Goal: Information Seeking & Learning: Learn about a topic

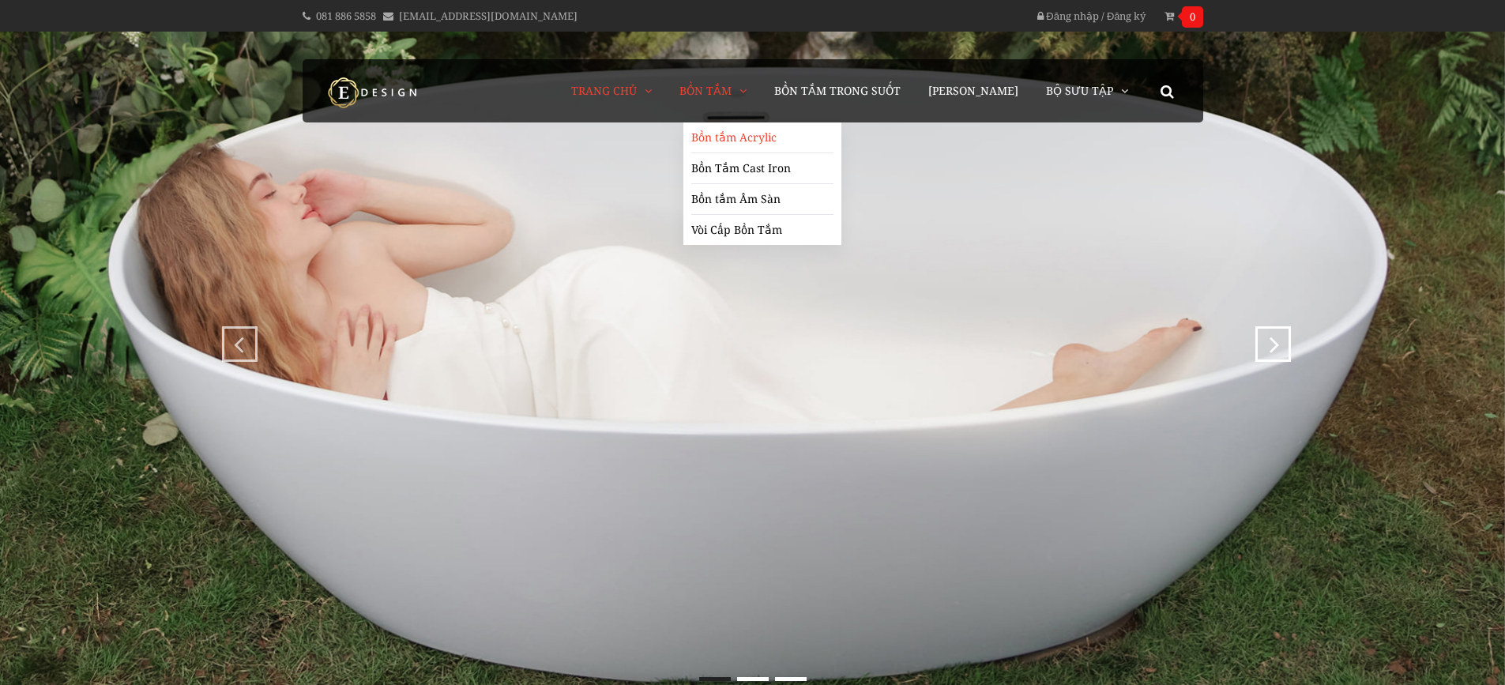
click at [750, 131] on link "Bồn tắm Acrylic" at bounding box center [762, 137] width 142 height 31
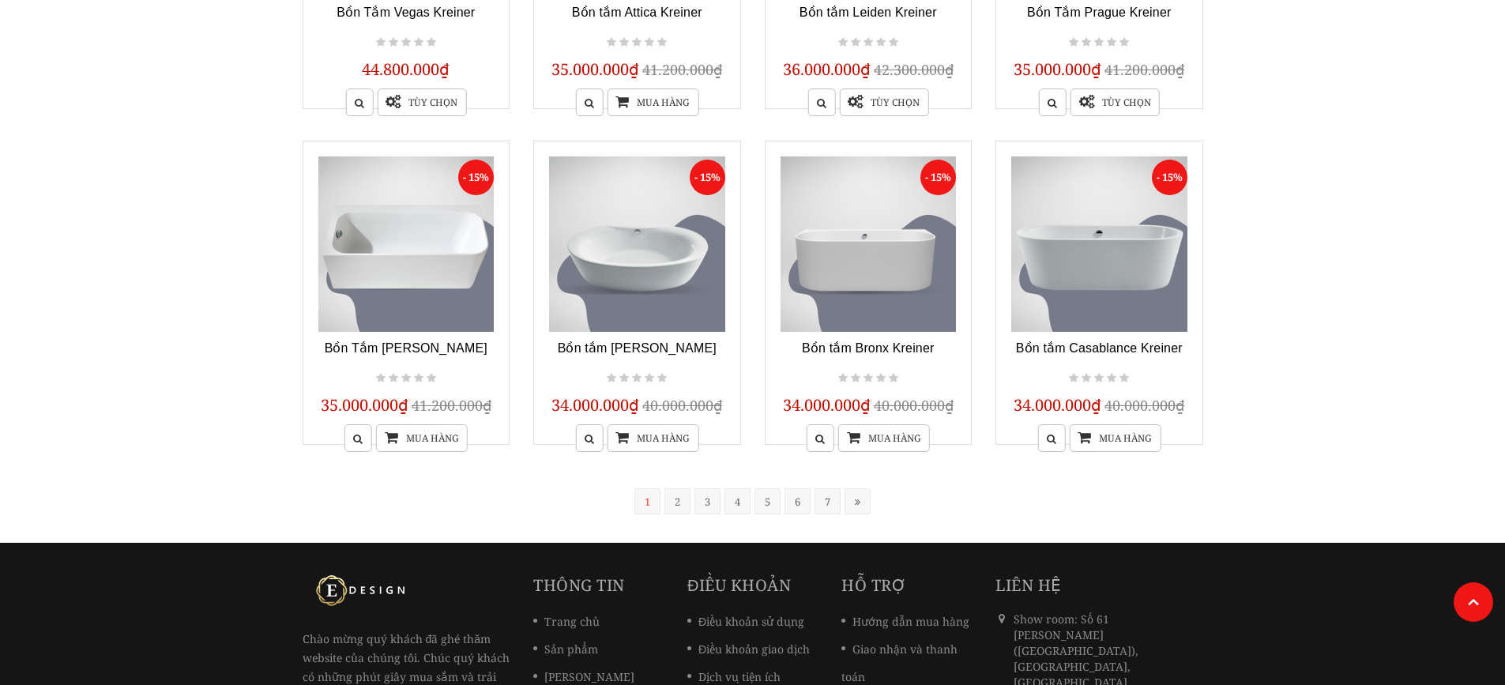
scroll to position [1264, 0]
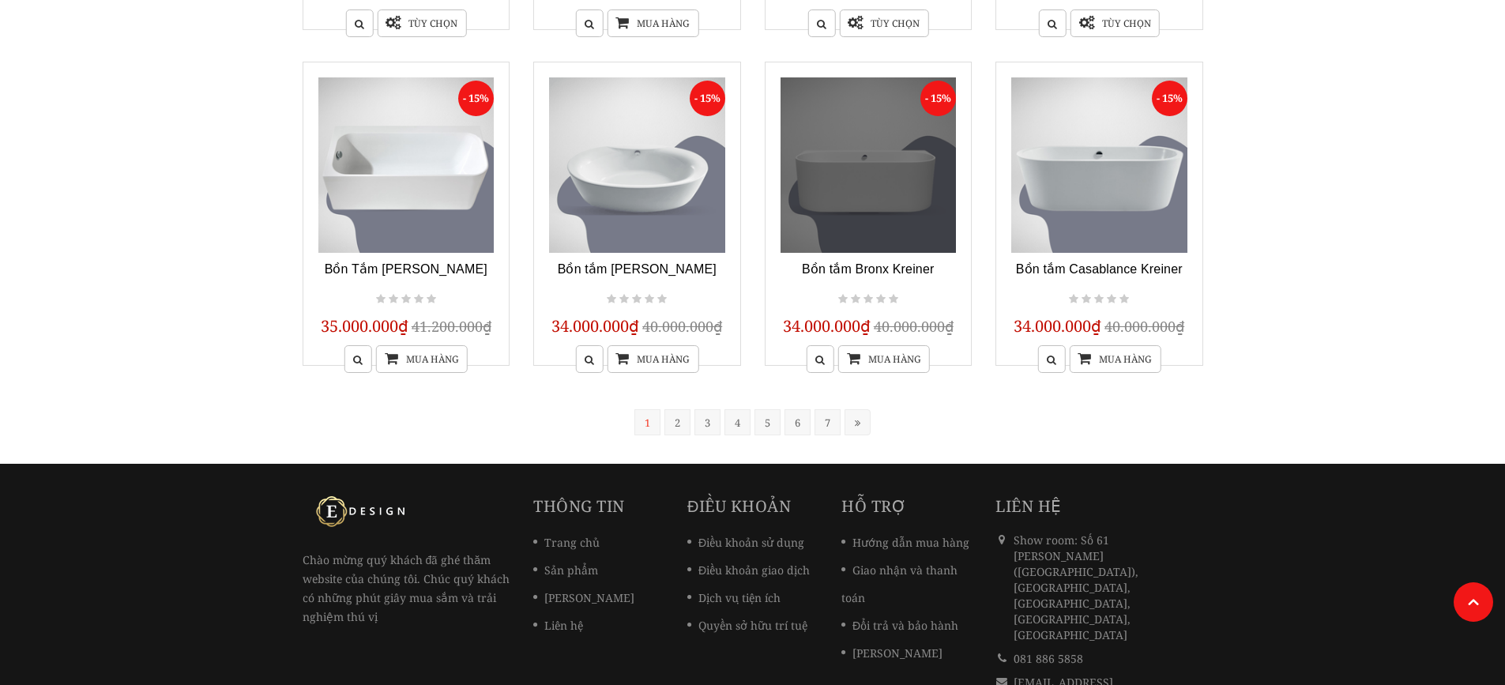
click at [830, 235] on link at bounding box center [868, 165] width 176 height 176
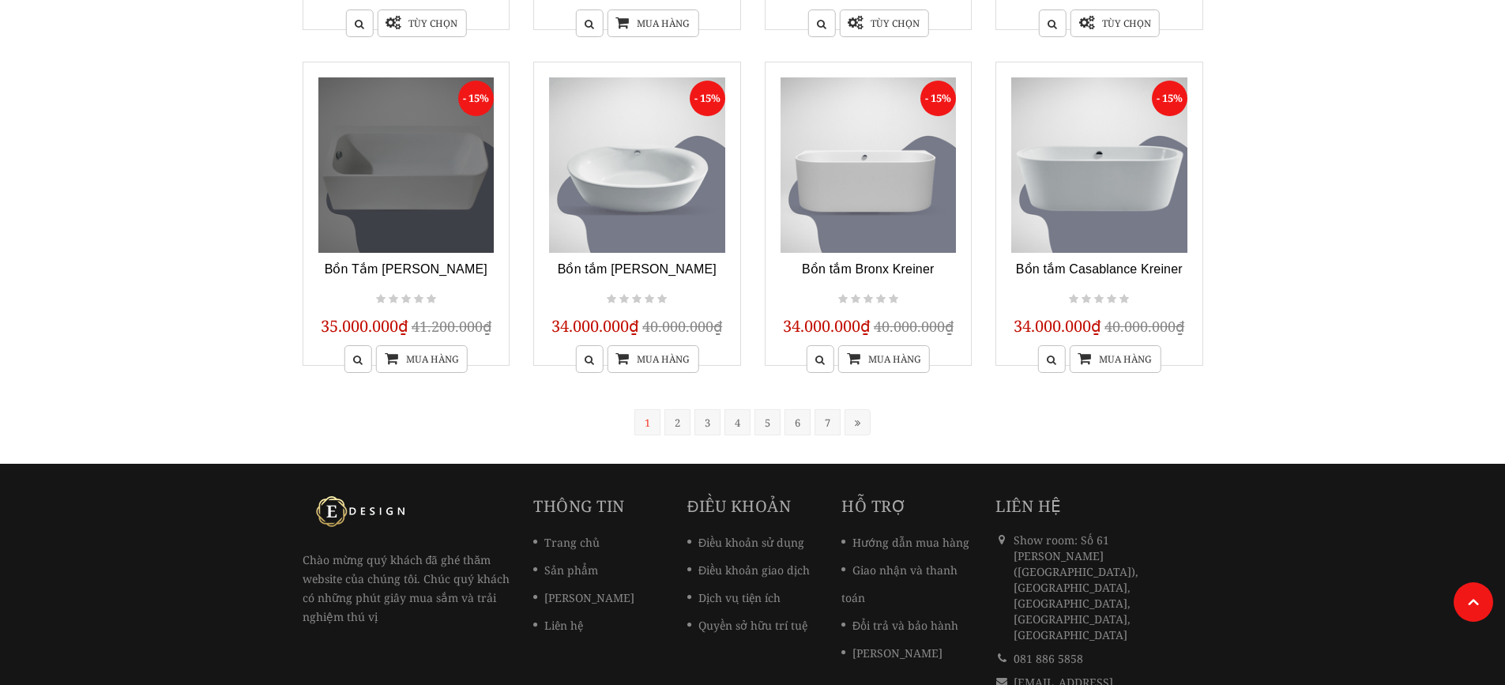
click at [438, 194] on link at bounding box center [406, 165] width 176 height 176
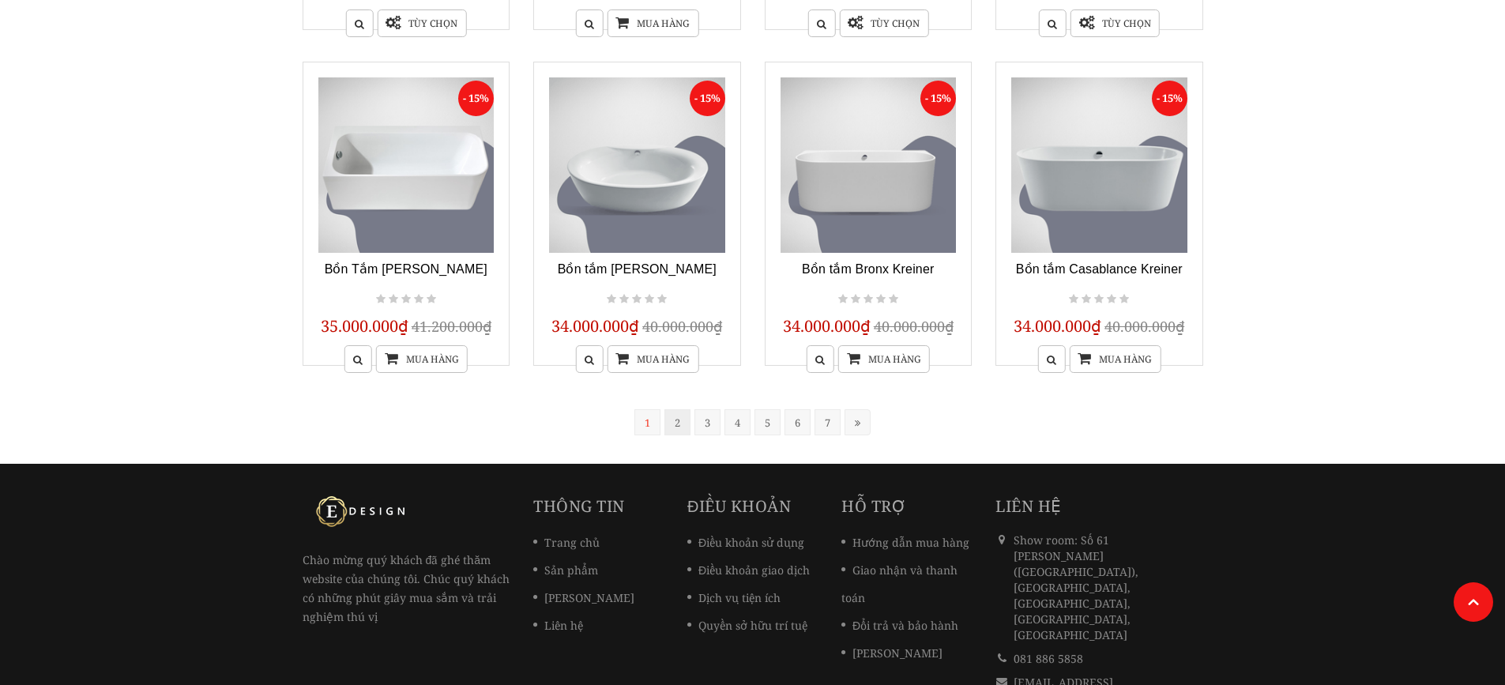
click at [672, 412] on link "2" at bounding box center [677, 422] width 26 height 26
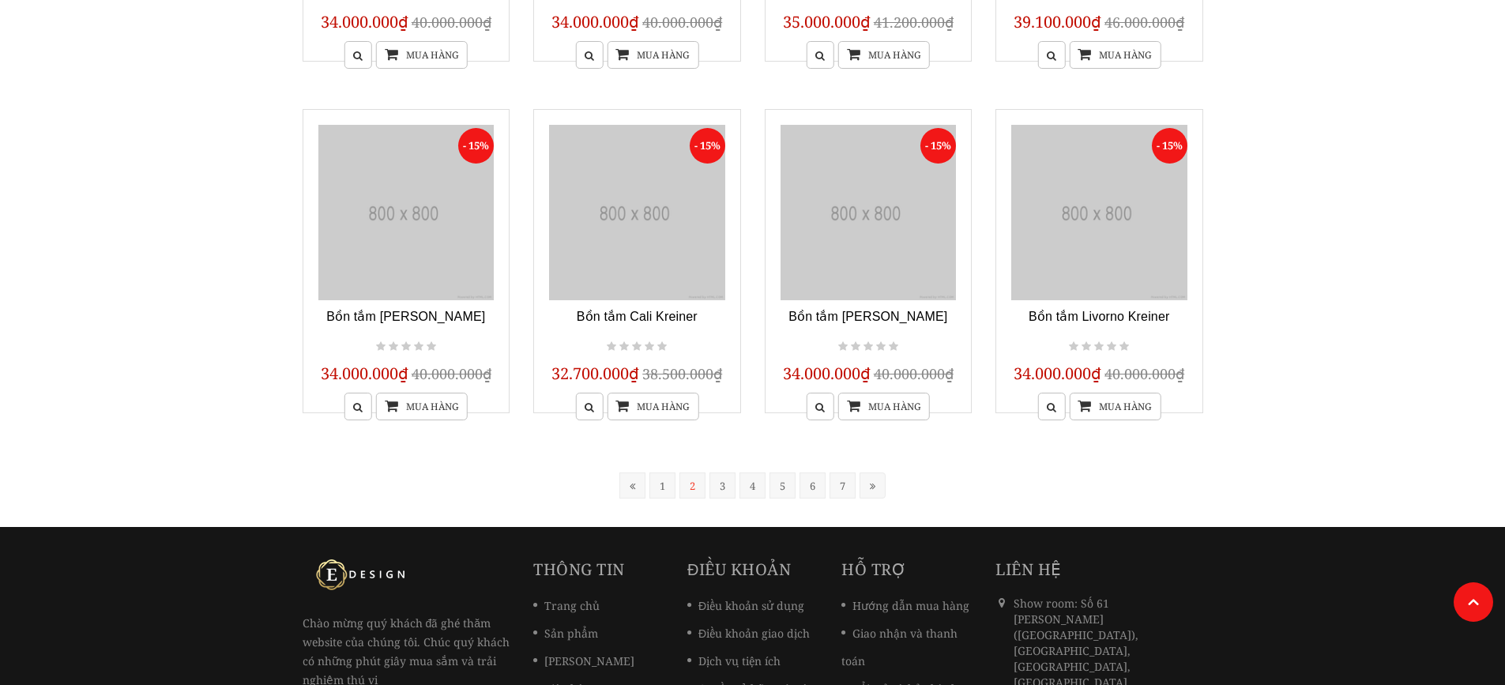
scroll to position [318, 0]
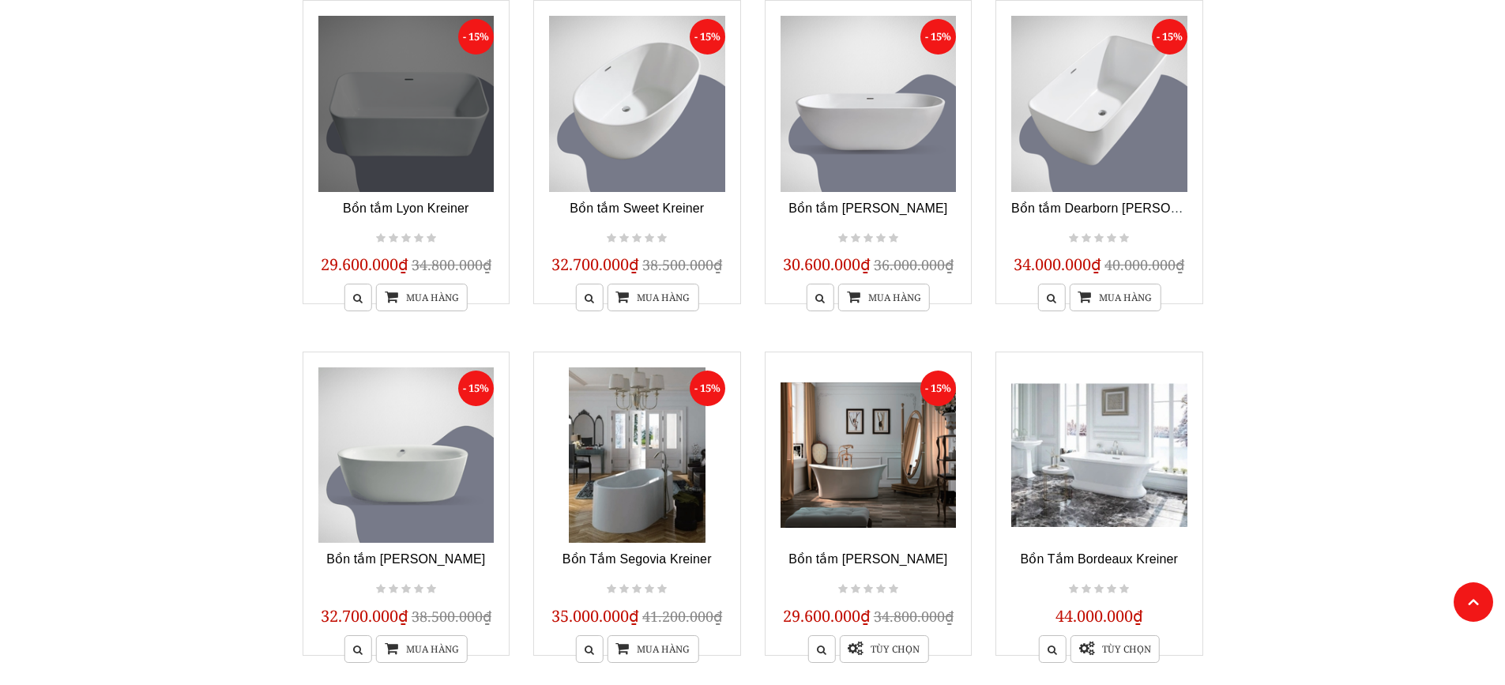
click at [412, 160] on link at bounding box center [406, 104] width 176 height 176
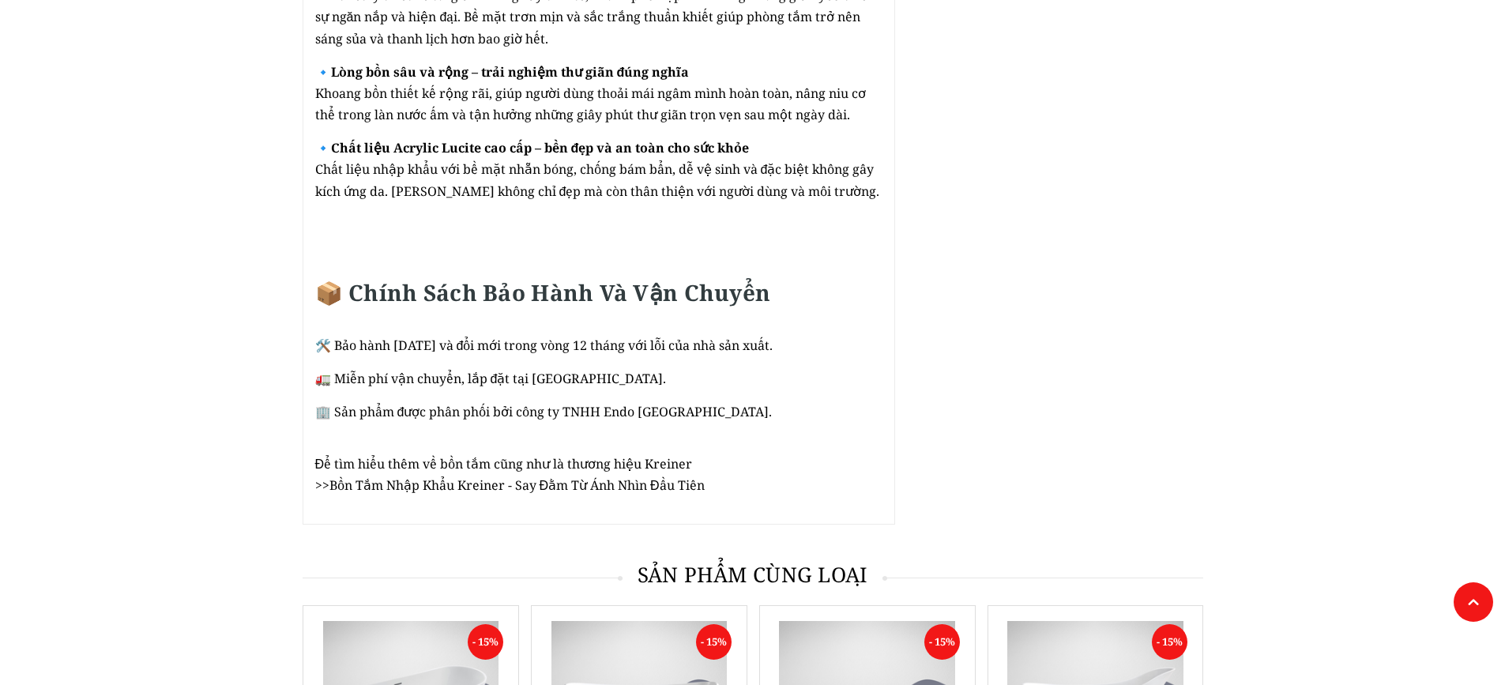
scroll to position [2291, 0]
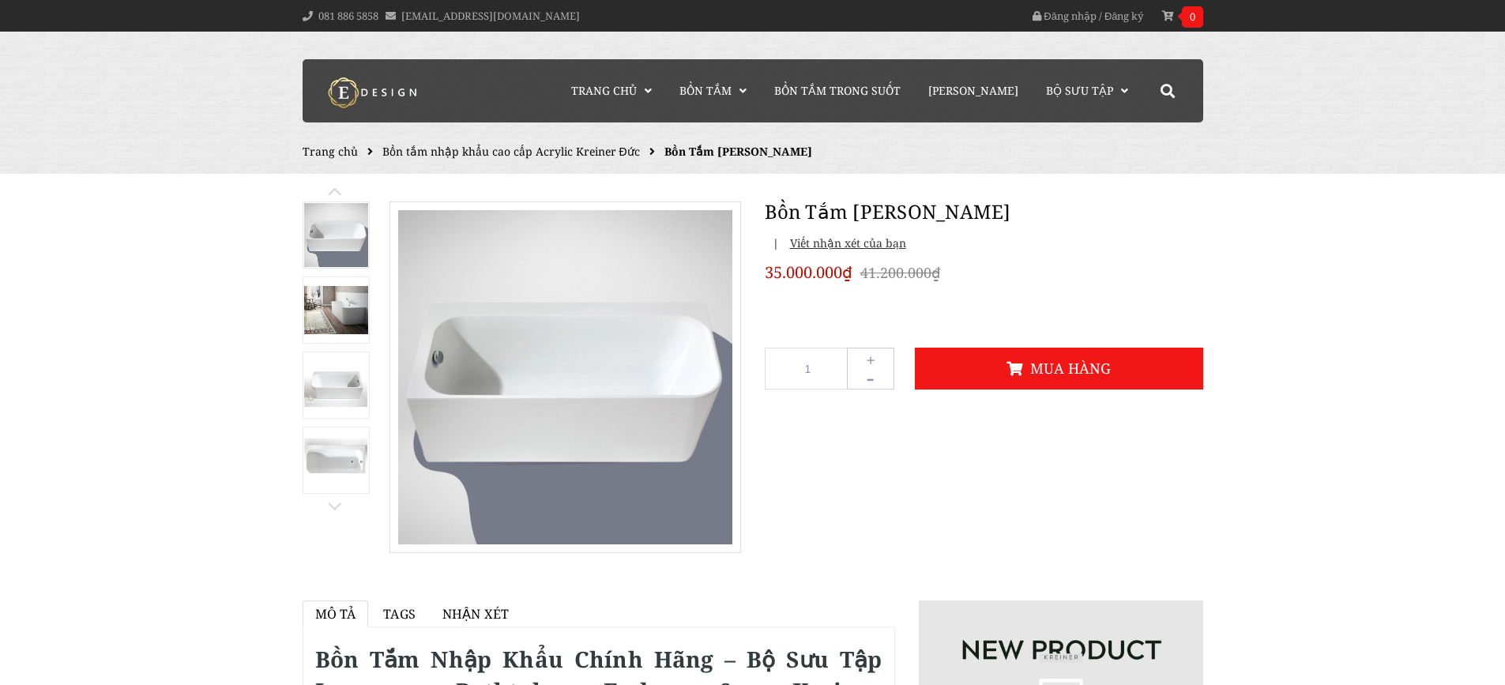
click at [344, 359] on link at bounding box center [336, 385] width 67 height 67
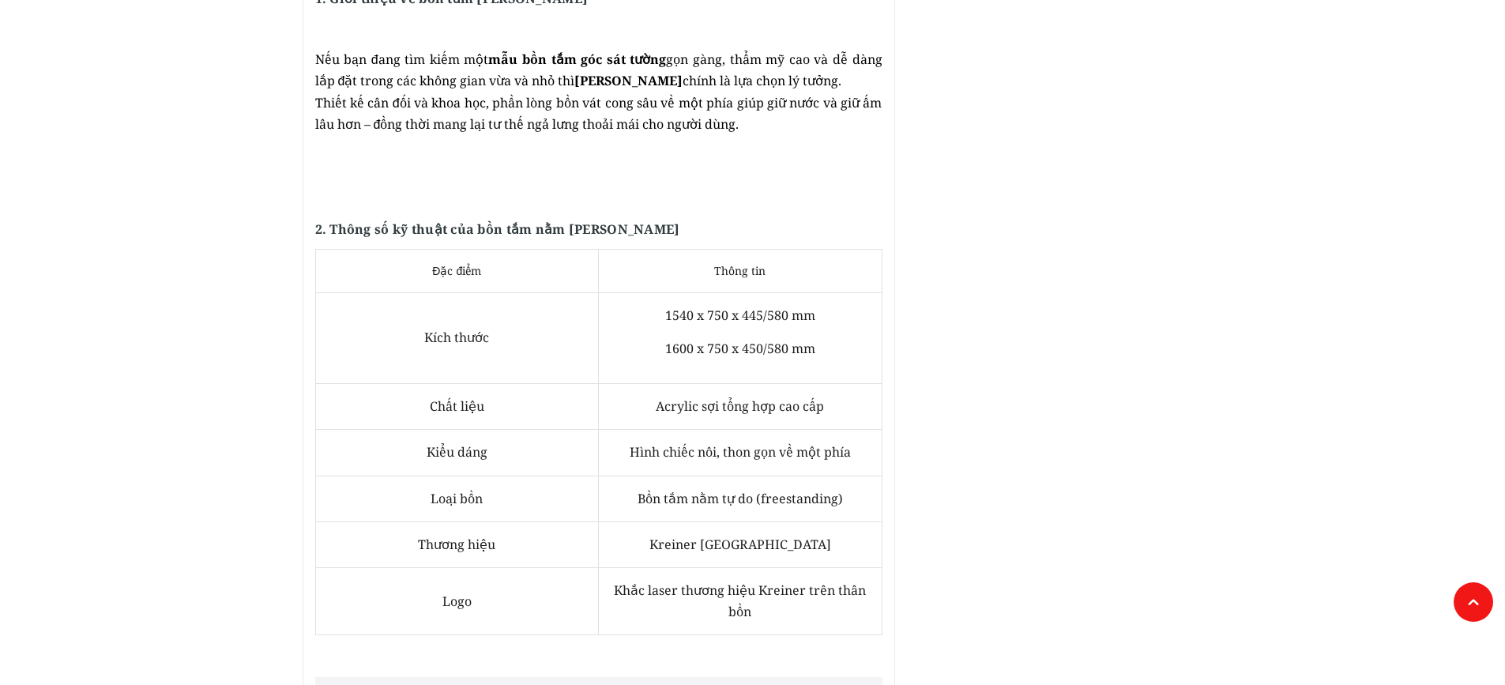
scroll to position [1106, 0]
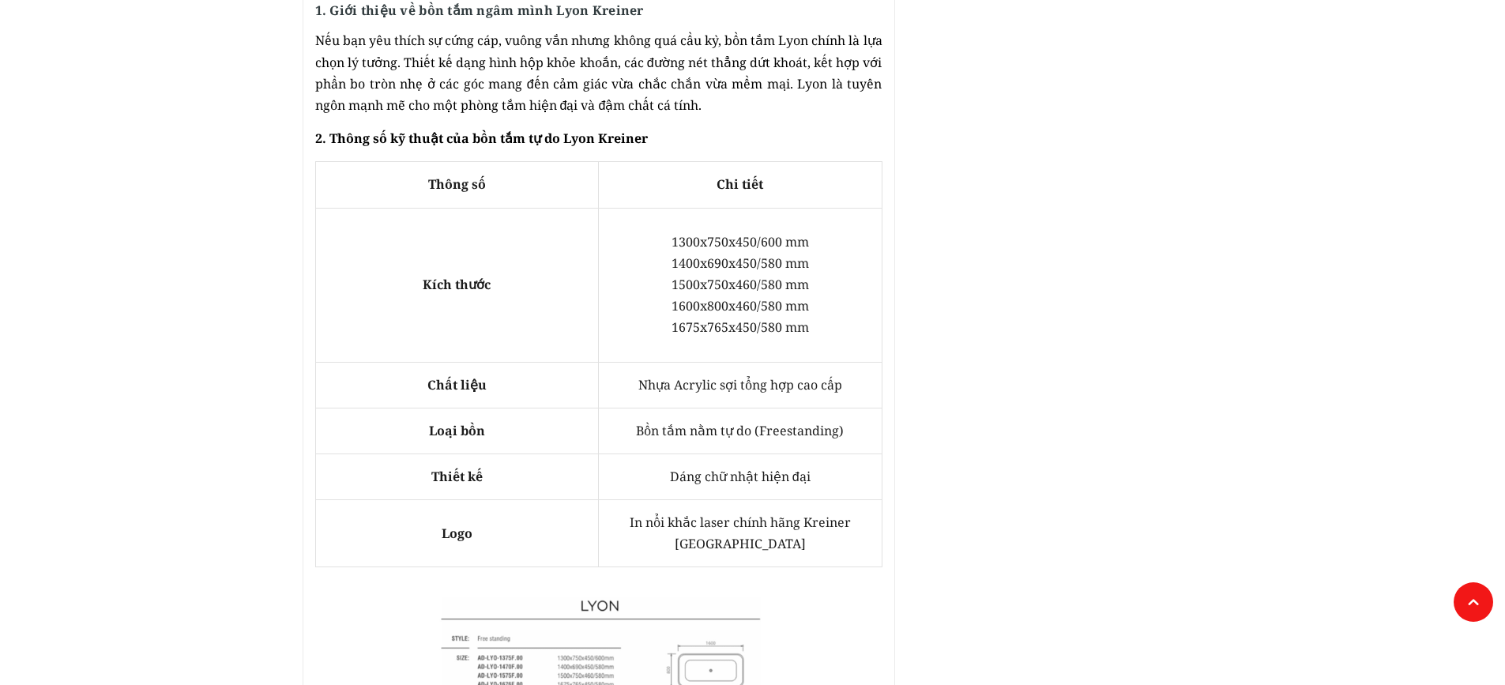
scroll to position [790, 0]
